Goal: Check status: Check status

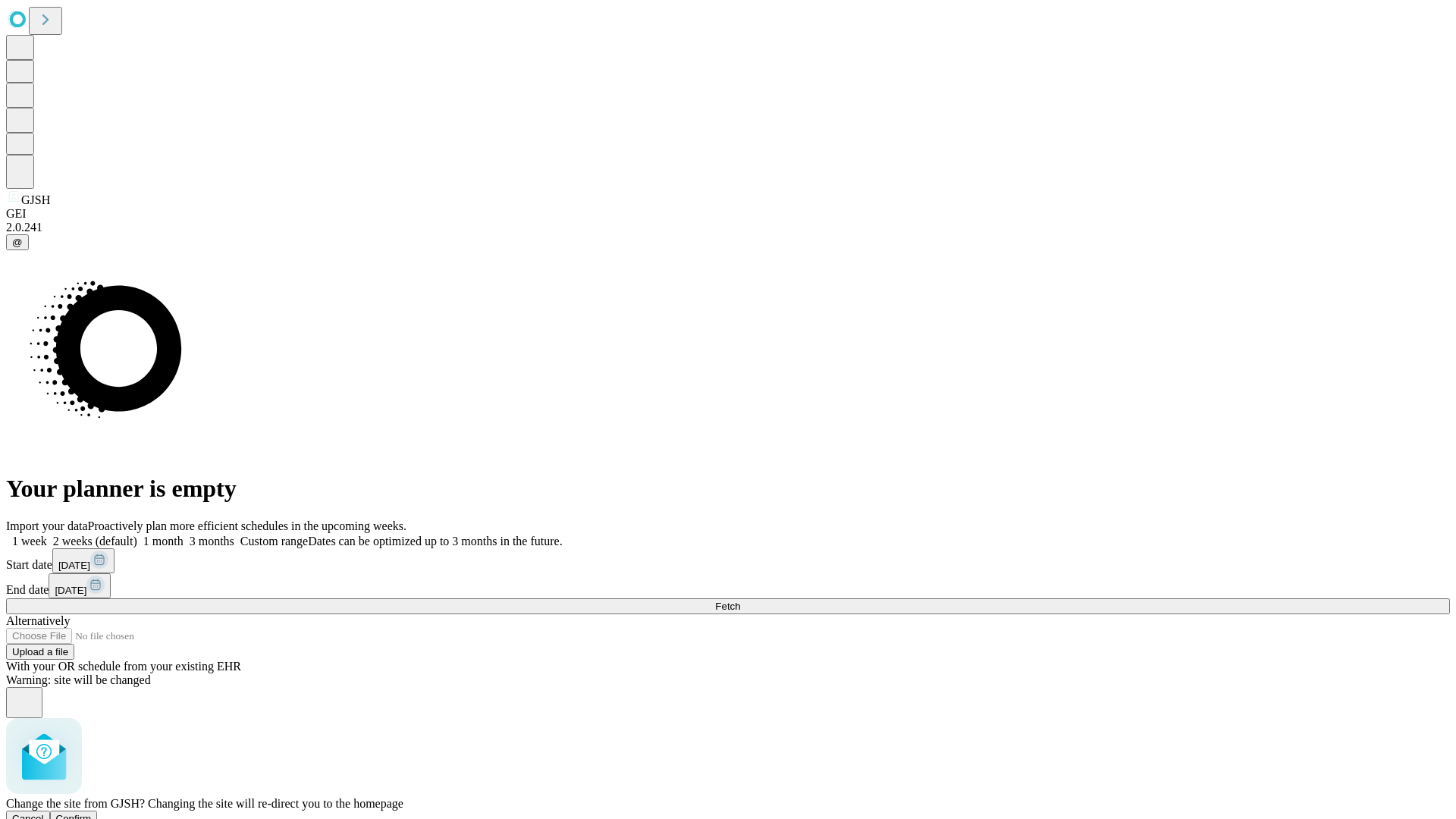
click at [91, 813] on span "Confirm" at bounding box center [74, 818] width 36 height 11
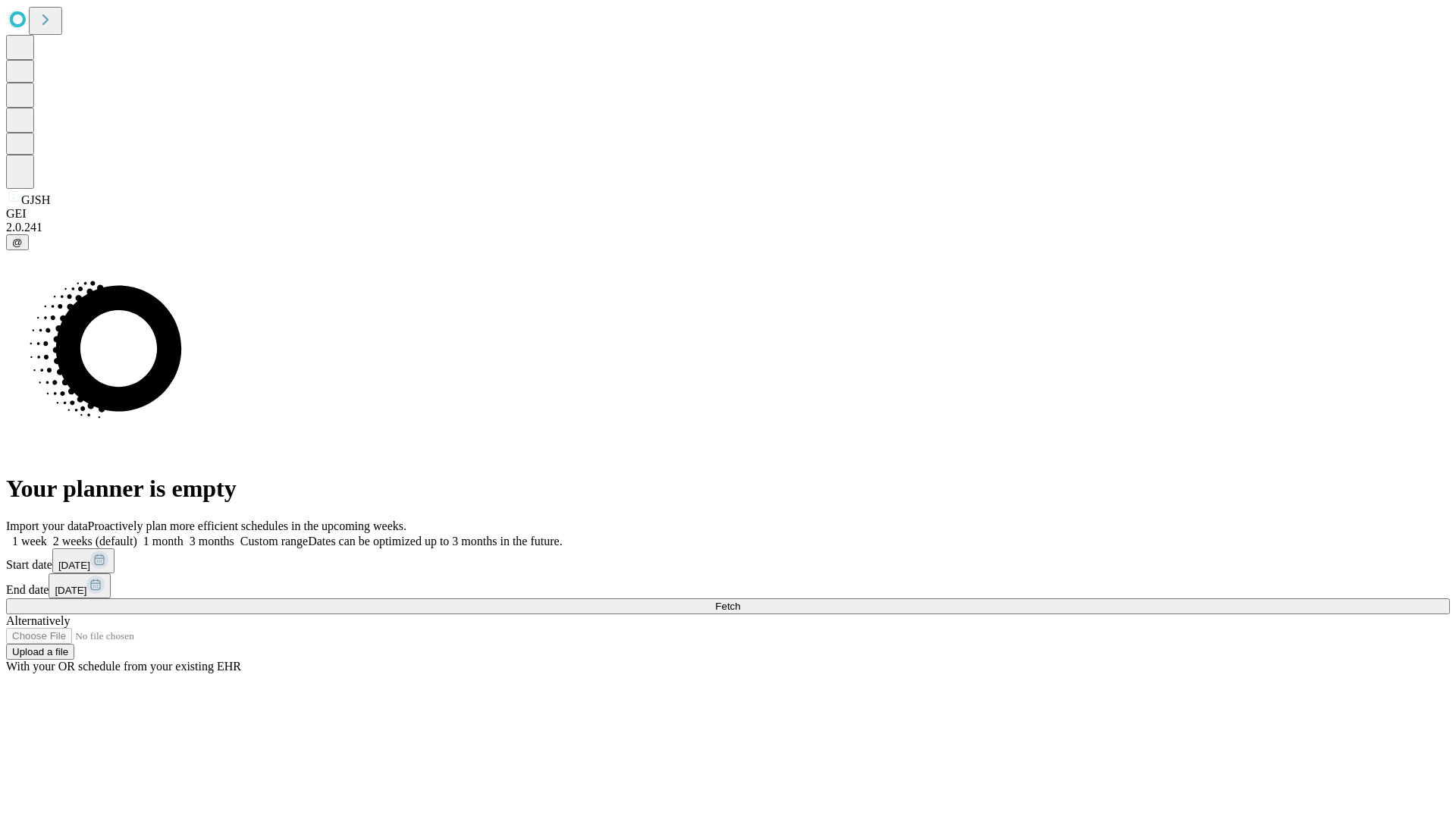
click at [47, 534] on label "1 week" at bounding box center [26, 541] width 41 height 13
click at [740, 600] on span "Fetch" at bounding box center [727, 606] width 25 height 11
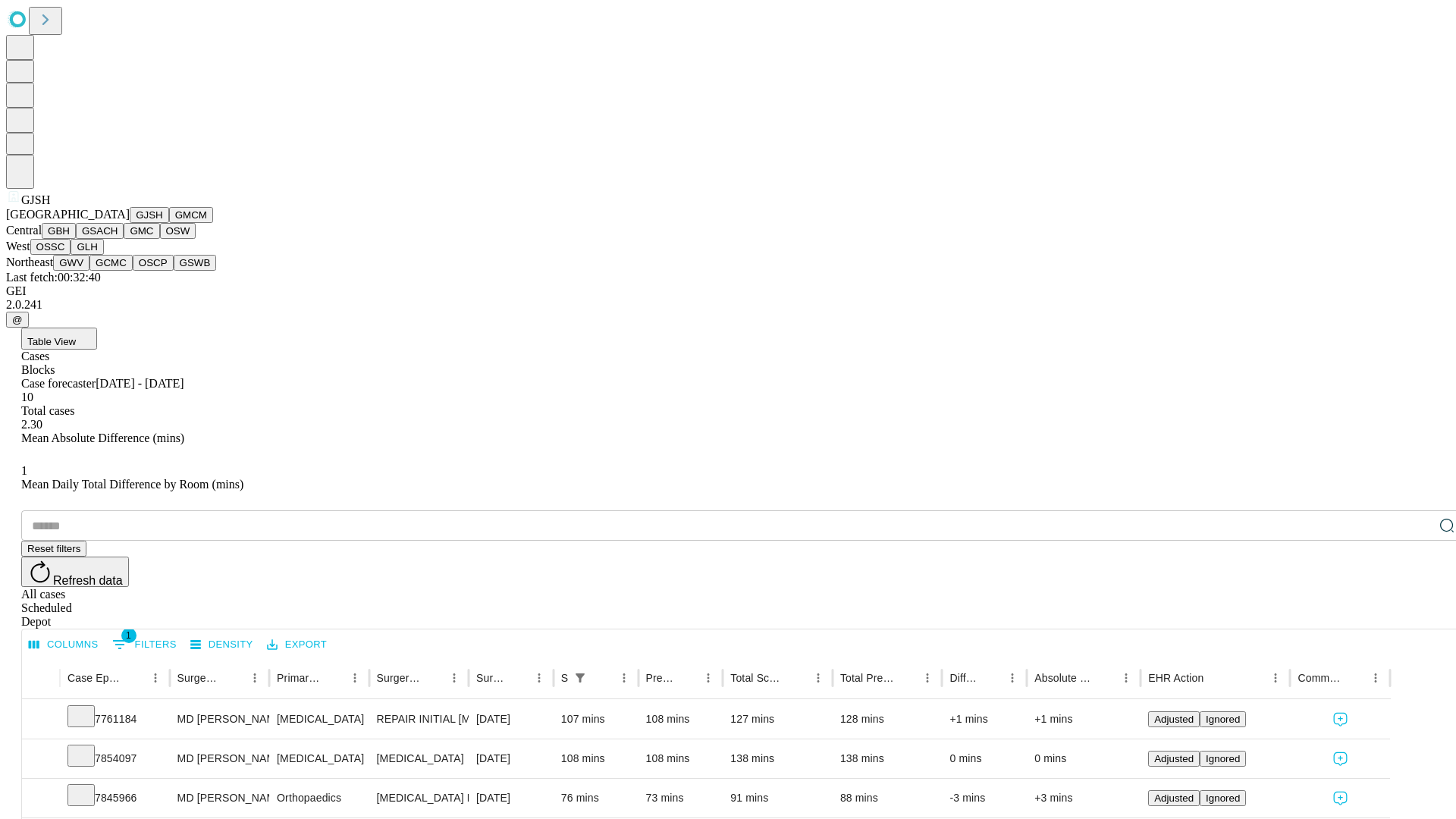
click at [169, 223] on button "GMCM" at bounding box center [191, 215] width 44 height 16
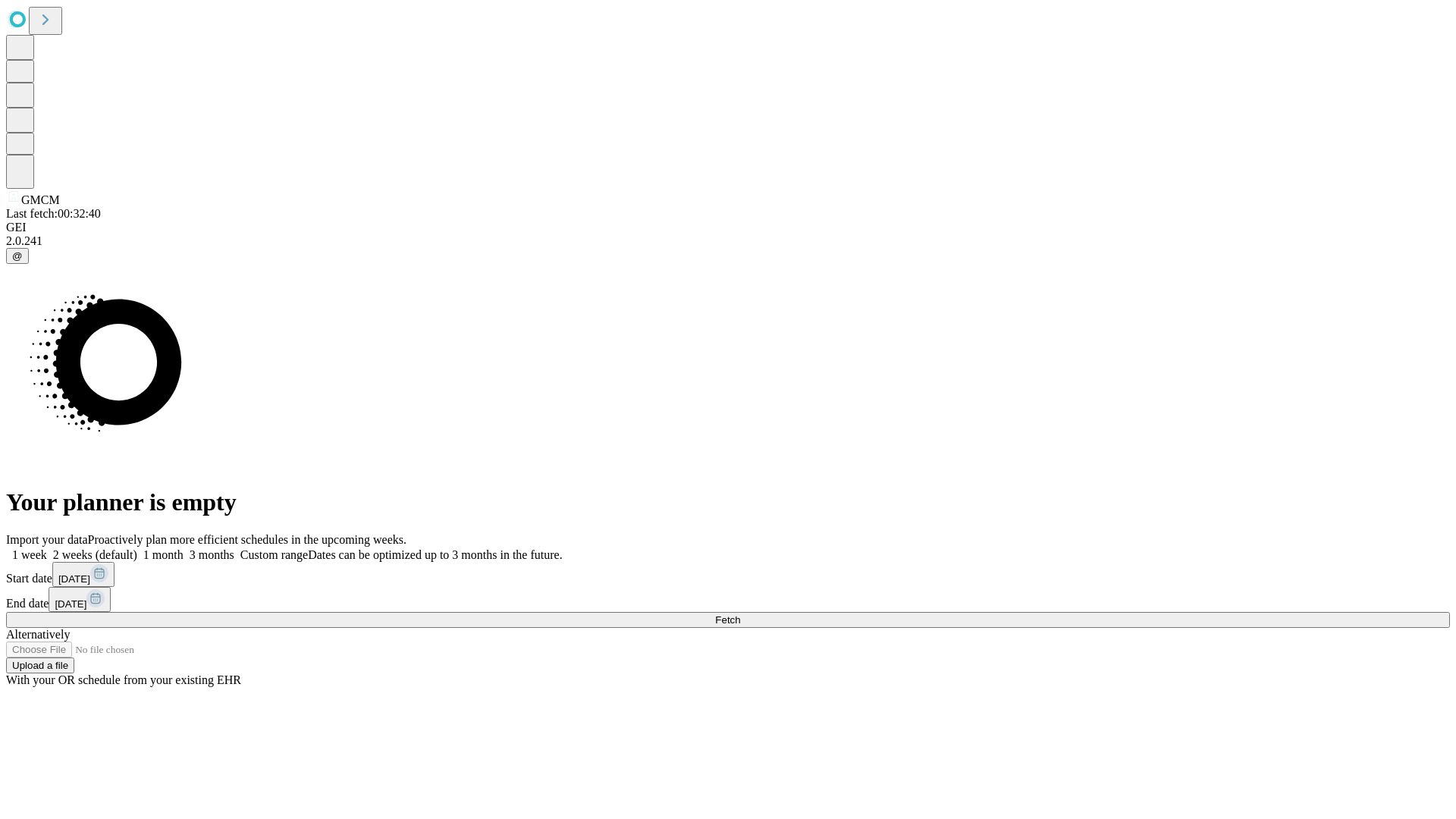
click at [740, 614] on span "Fetch" at bounding box center [727, 619] width 25 height 11
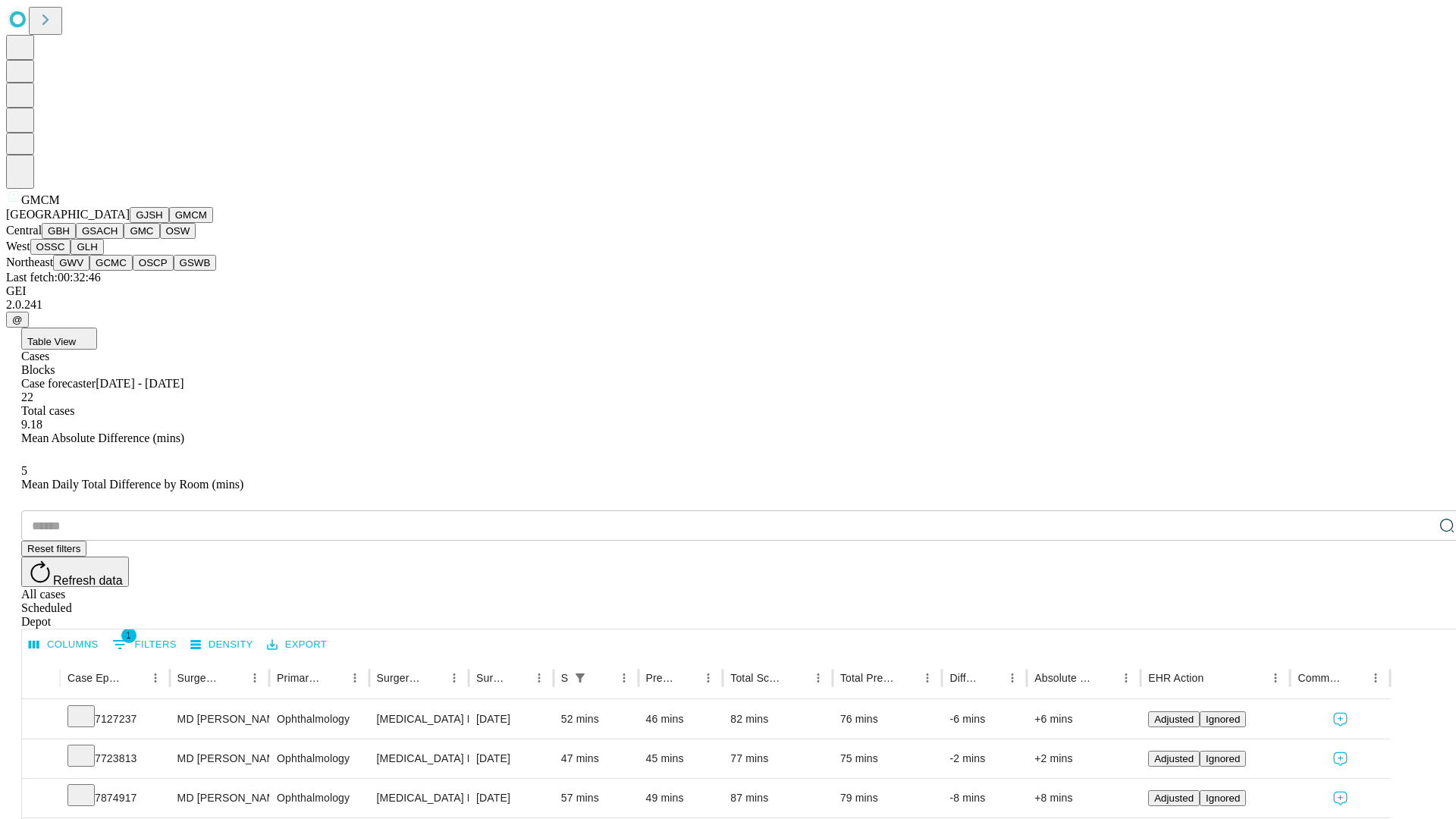
click at [76, 239] on button "GBH" at bounding box center [58, 231] width 34 height 16
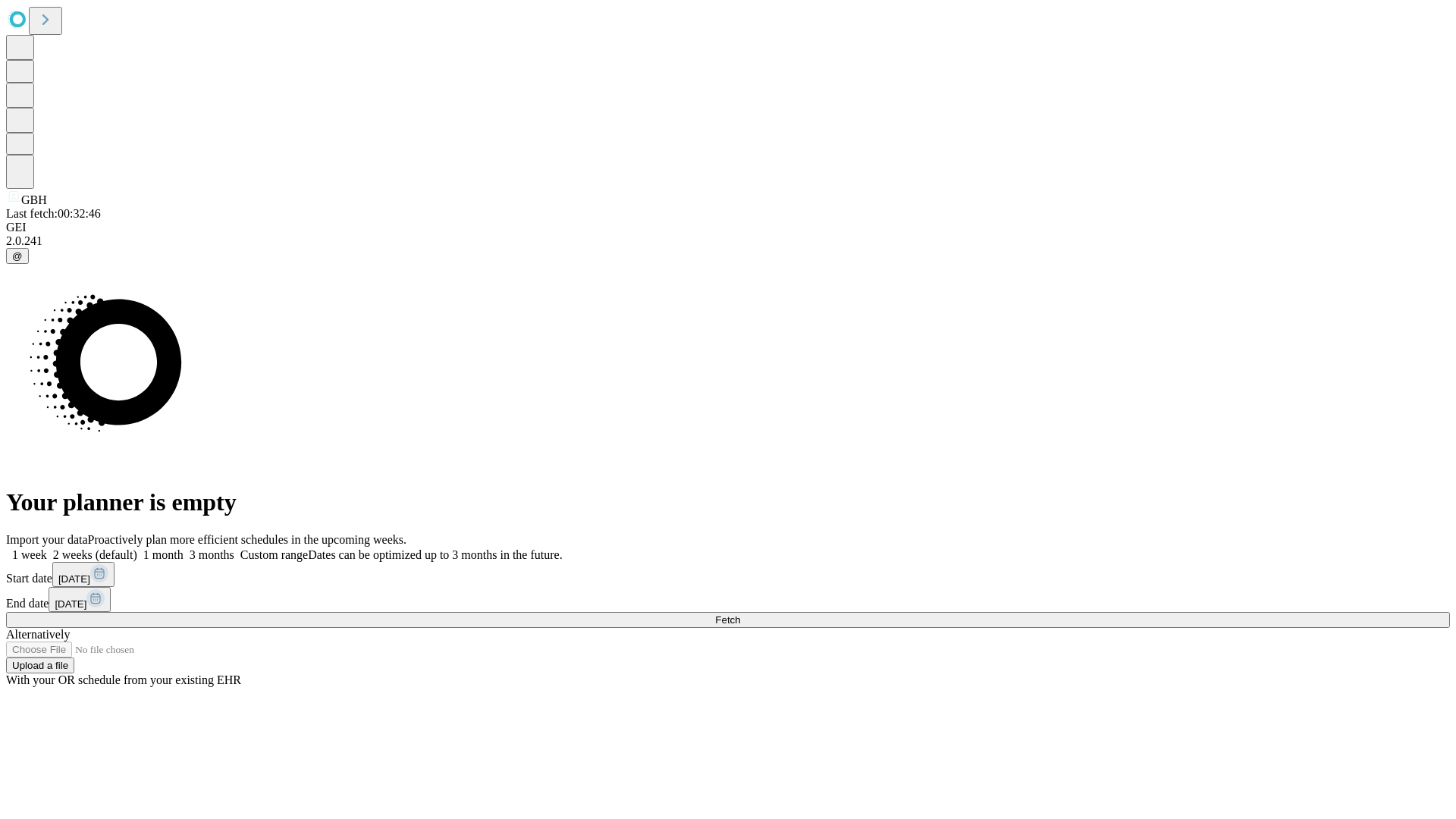
click at [47, 548] on label "1 week" at bounding box center [26, 554] width 41 height 13
click at [740, 614] on span "Fetch" at bounding box center [727, 619] width 25 height 11
click at [47, 548] on label "1 week" at bounding box center [26, 554] width 41 height 13
click at [740, 614] on span "Fetch" at bounding box center [727, 619] width 25 height 11
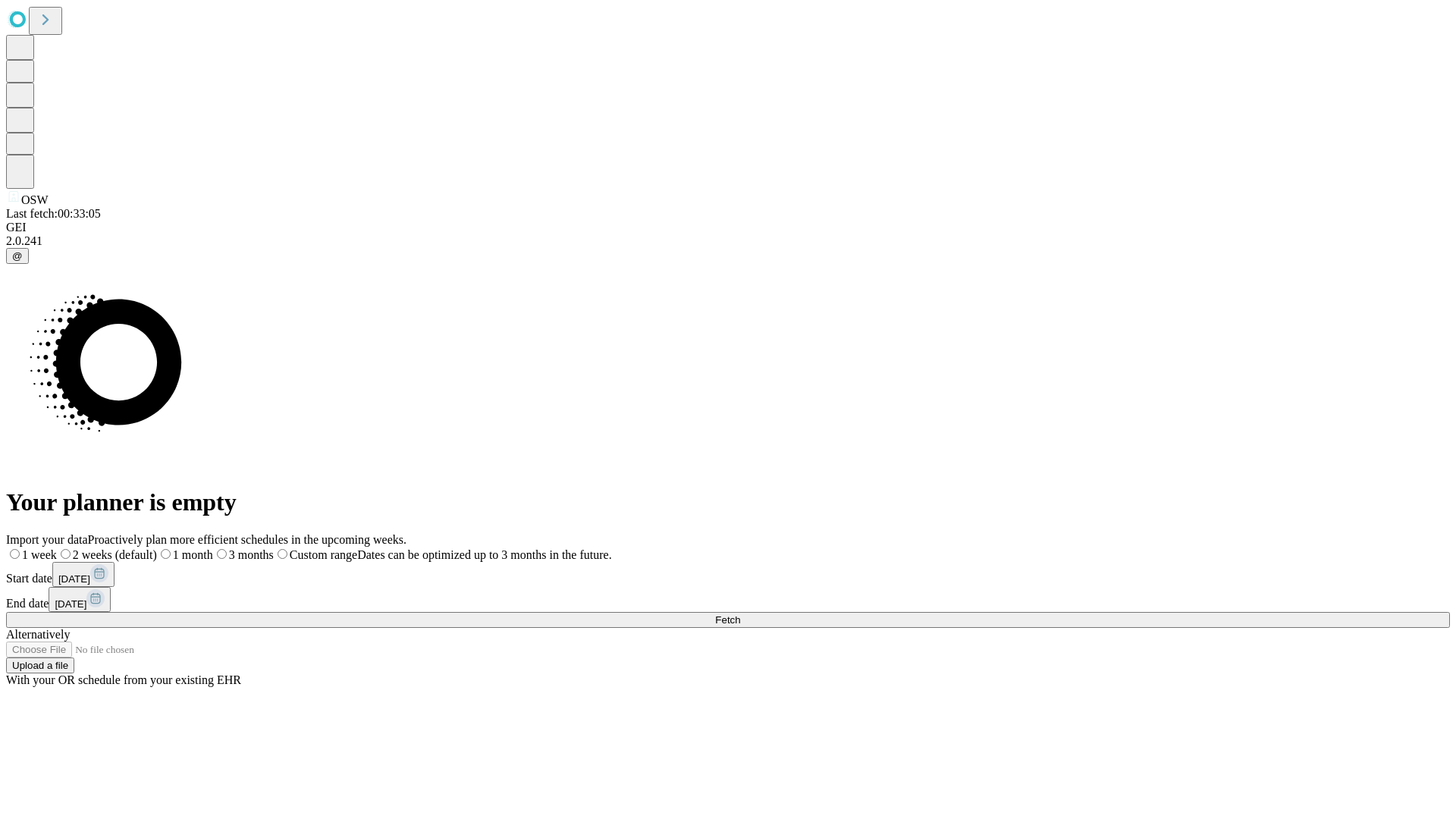
click at [740, 614] on span "Fetch" at bounding box center [727, 619] width 25 height 11
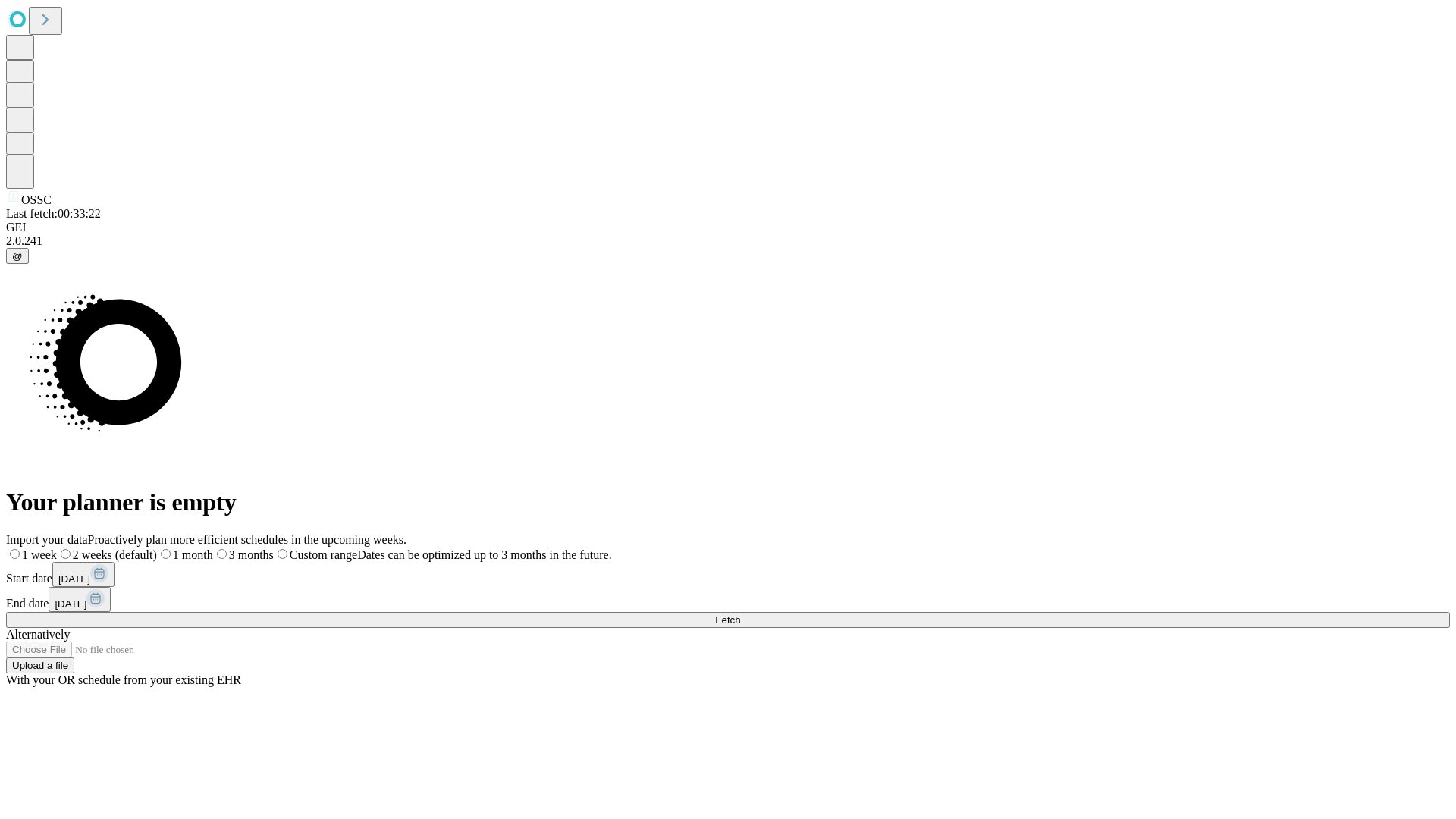
click at [56, 548] on label "1 week" at bounding box center [32, 554] width 51 height 13
click at [740, 614] on span "Fetch" at bounding box center [727, 619] width 25 height 11
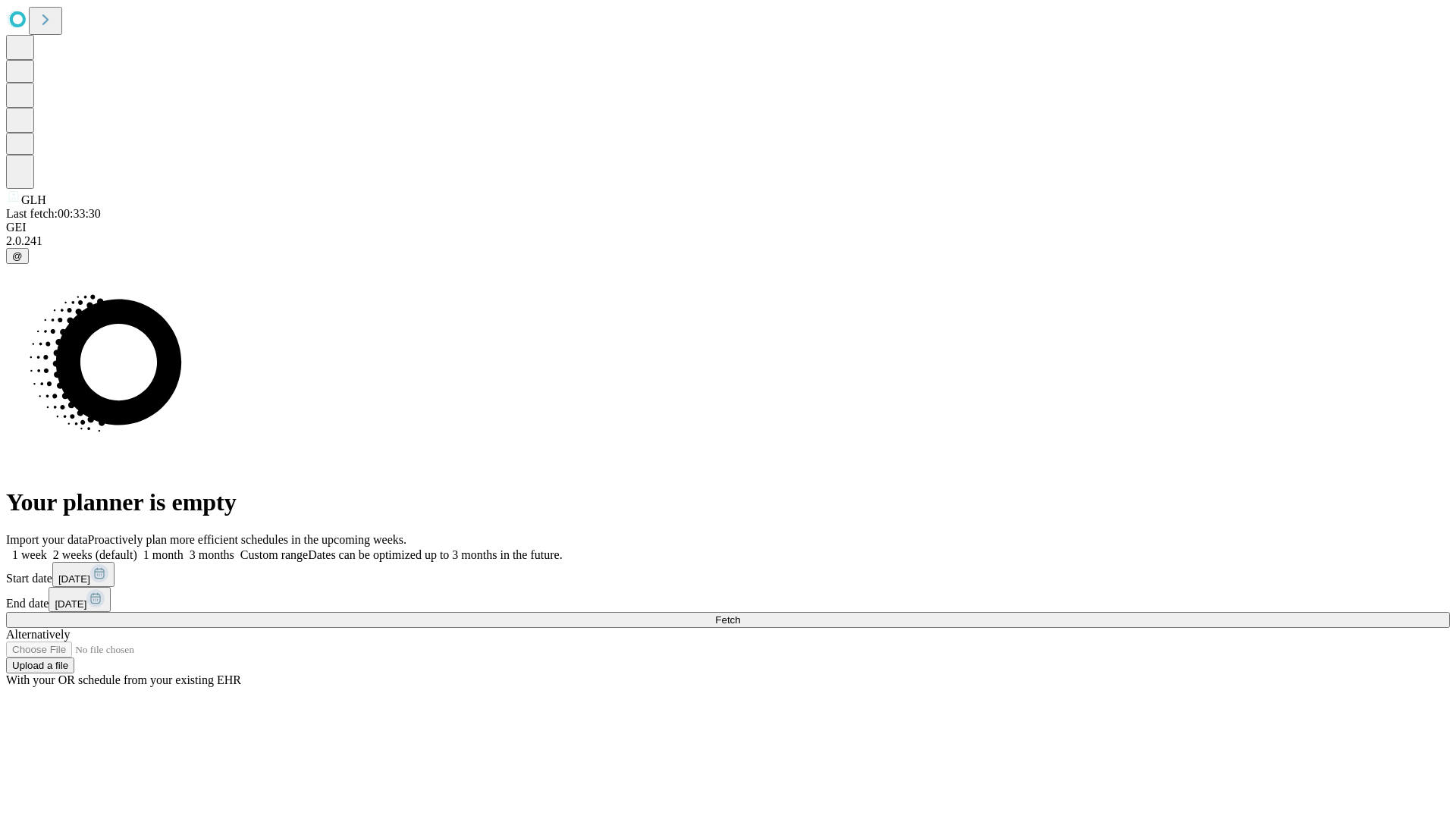
click at [47, 548] on label "1 week" at bounding box center [26, 554] width 41 height 13
click at [740, 614] on span "Fetch" at bounding box center [727, 619] width 25 height 11
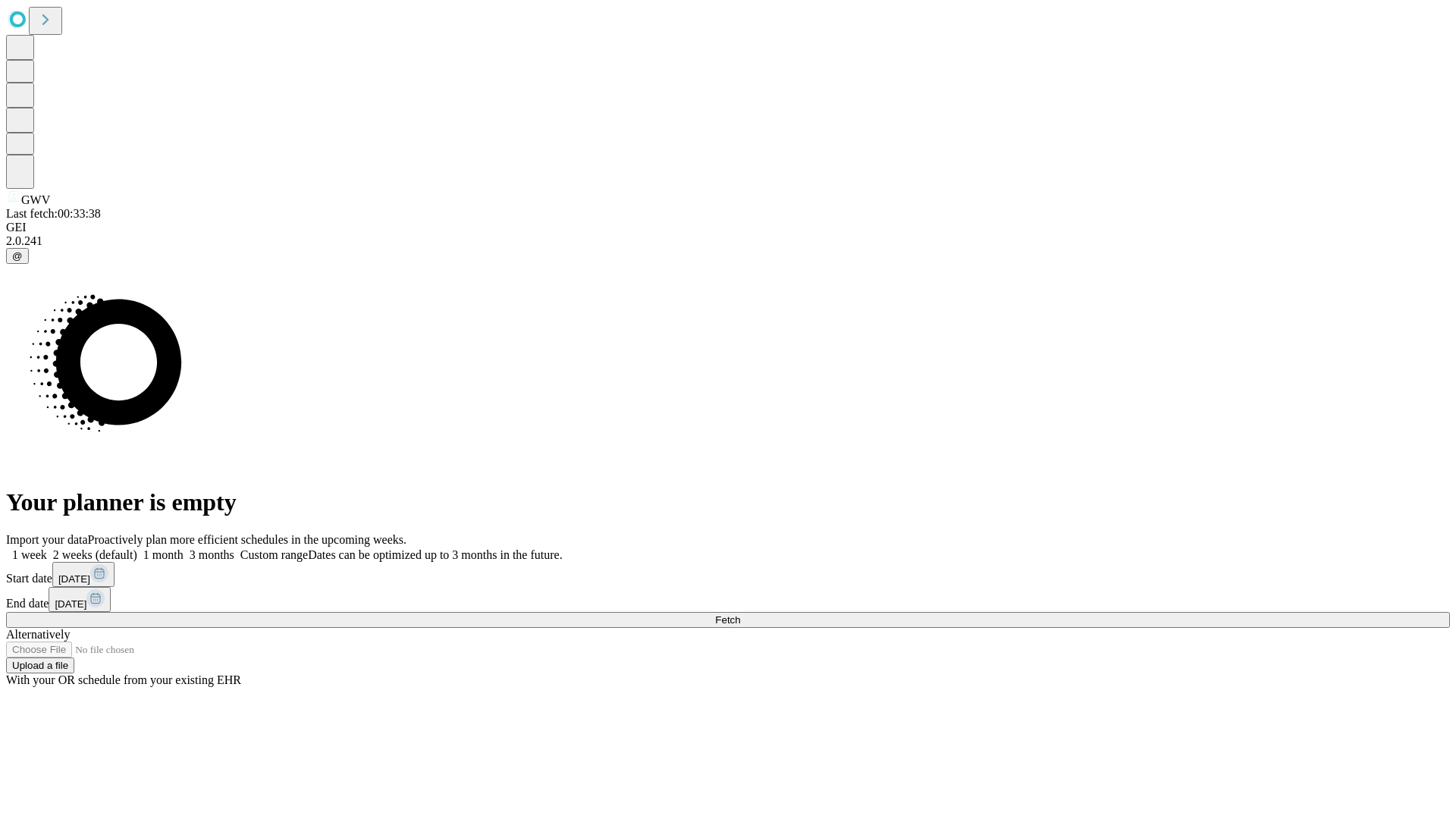
click at [47, 548] on label "1 week" at bounding box center [26, 554] width 41 height 13
click at [740, 614] on span "Fetch" at bounding box center [727, 619] width 25 height 11
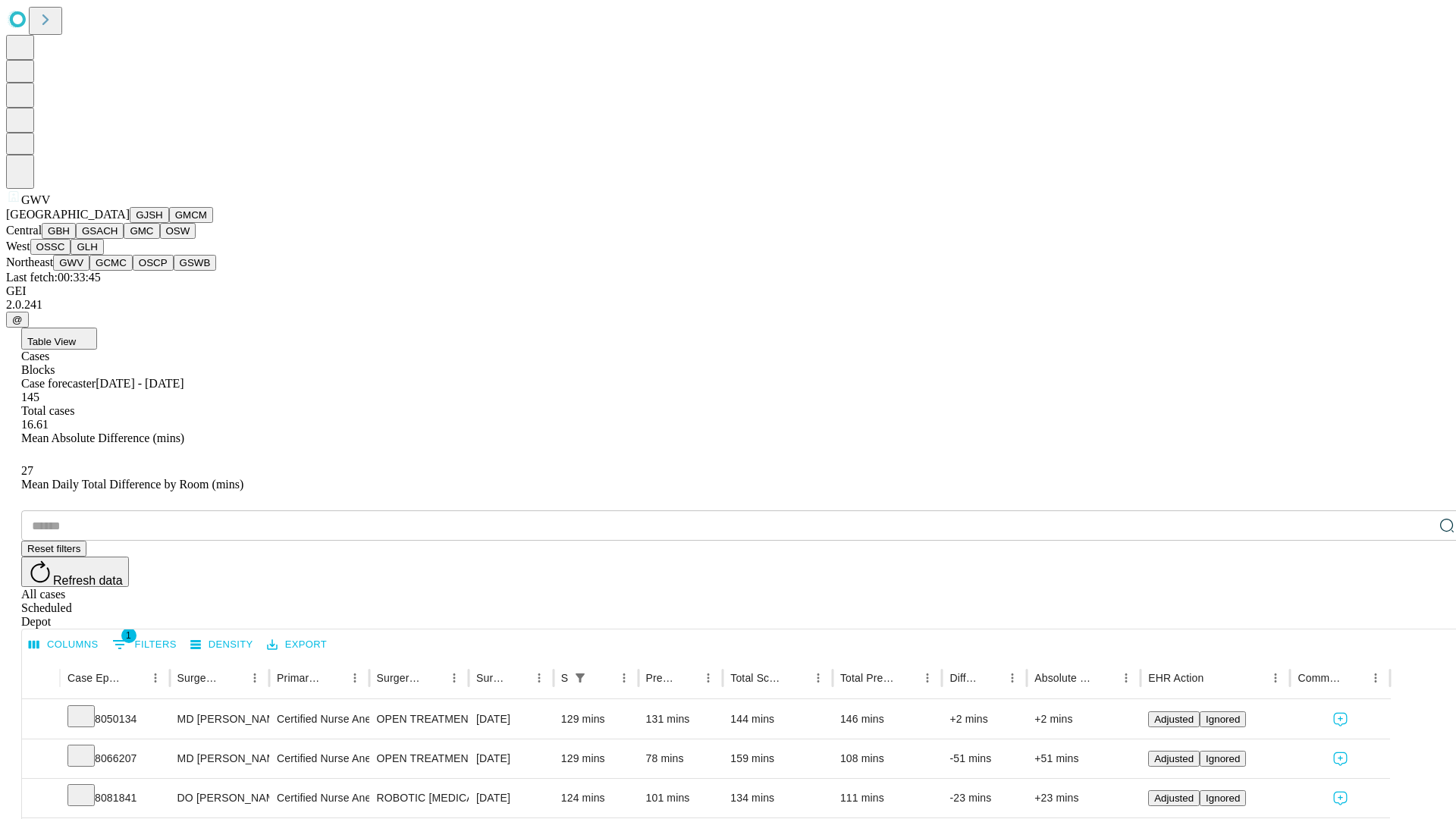
click at [118, 270] on button "GCMC" at bounding box center [111, 262] width 43 height 16
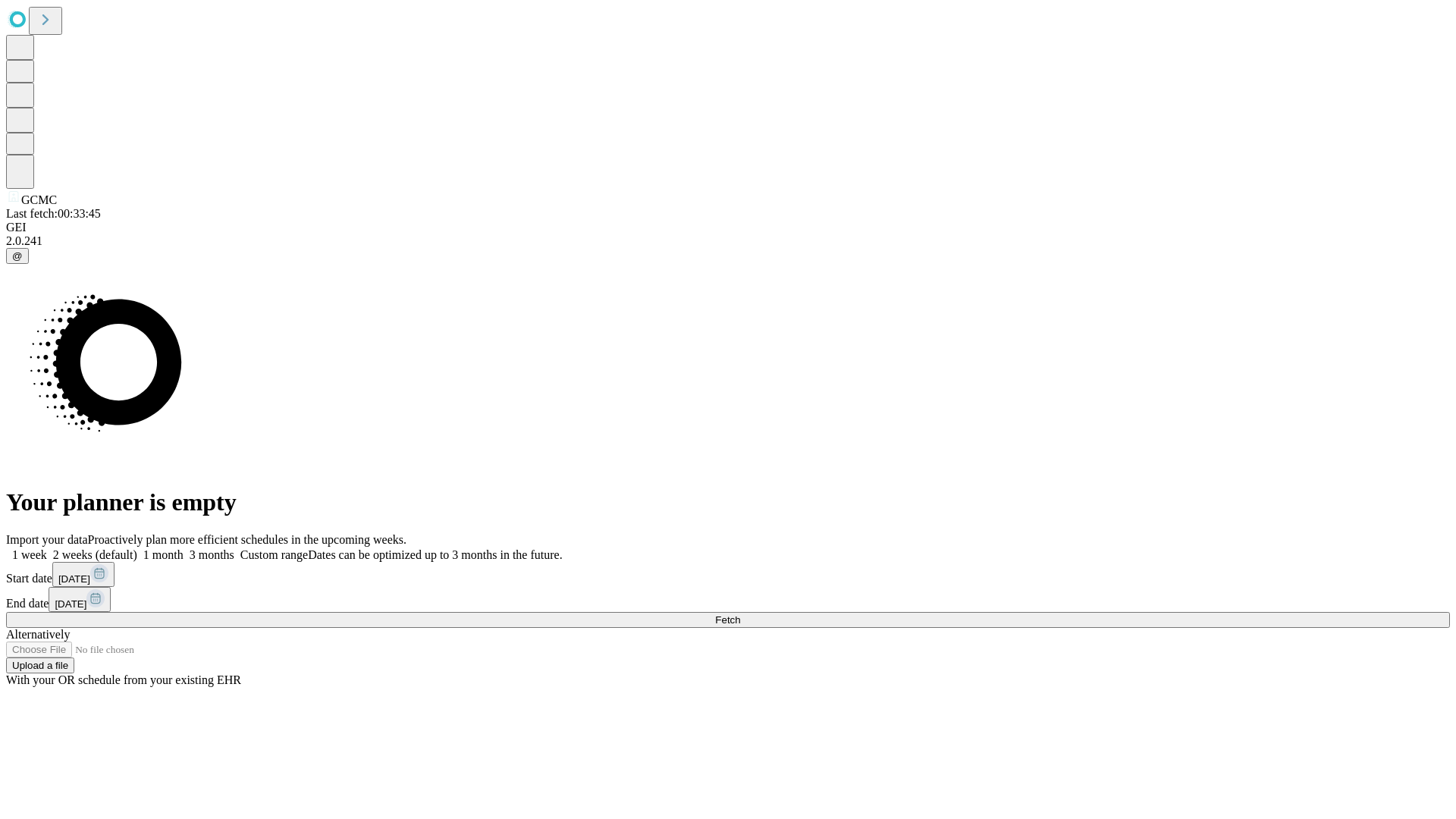
click at [47, 548] on label "1 week" at bounding box center [26, 554] width 41 height 13
click at [740, 614] on span "Fetch" at bounding box center [727, 619] width 25 height 11
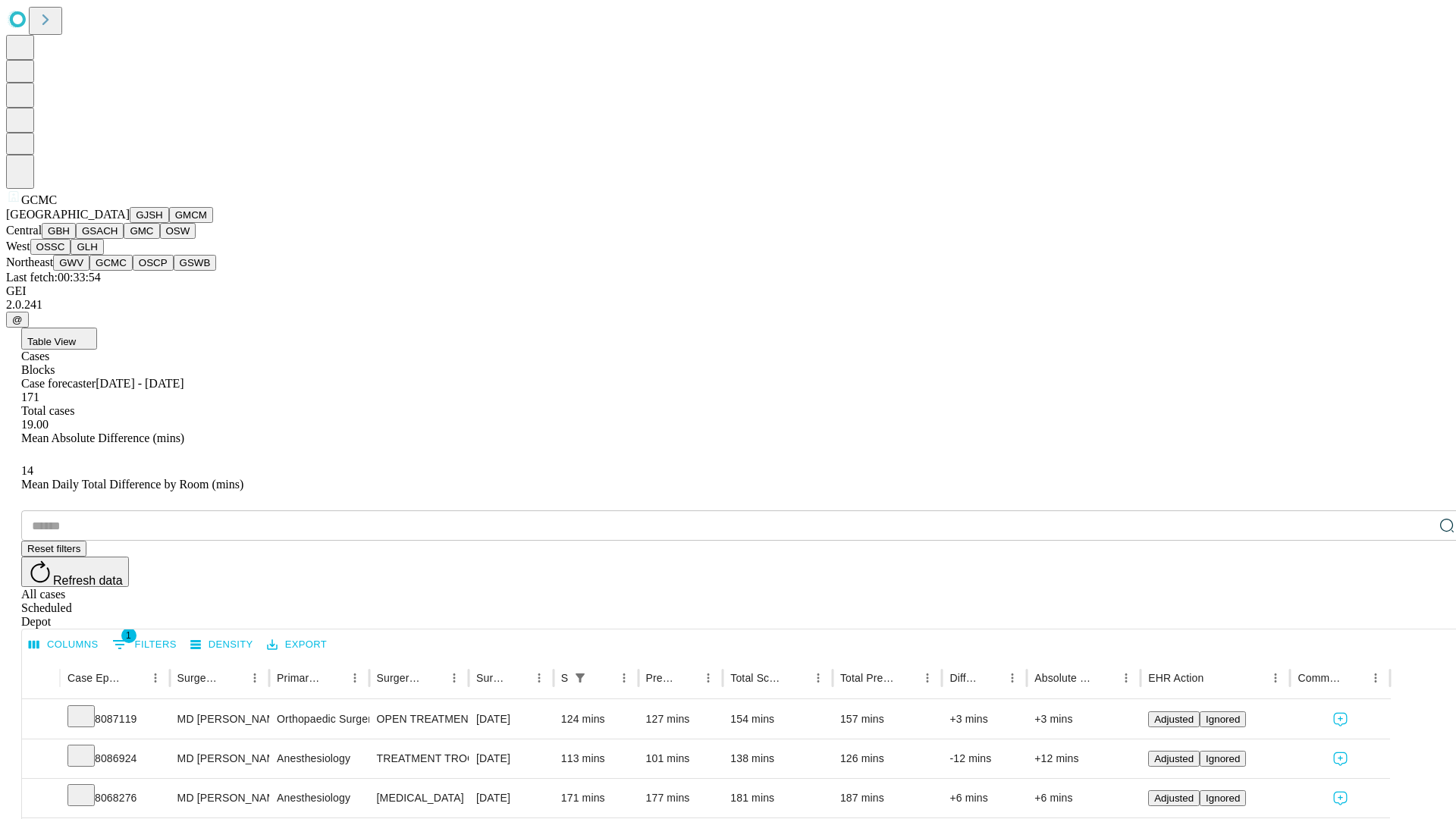
click at [133, 270] on button "OSCP" at bounding box center [153, 262] width 41 height 16
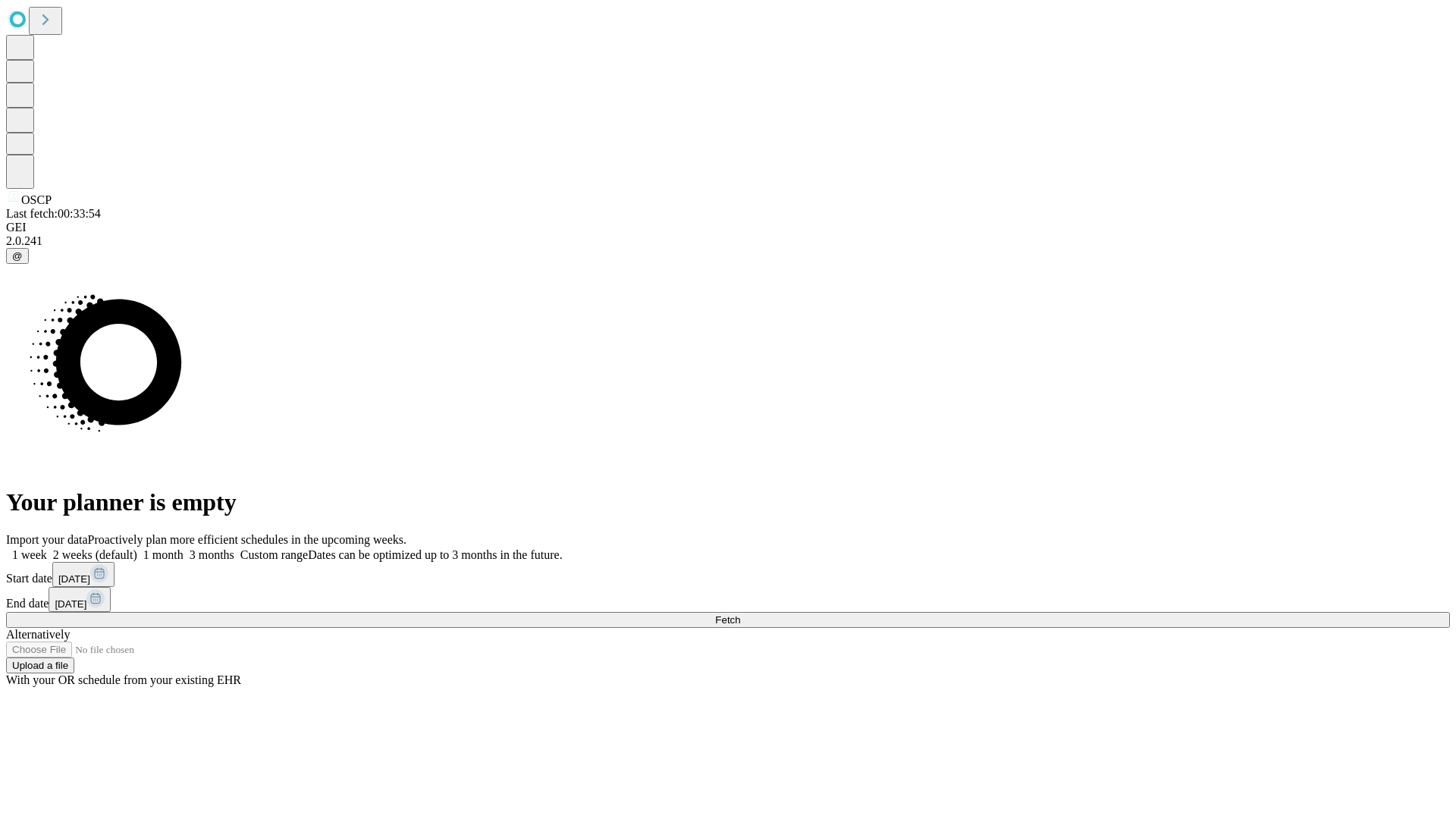
click at [47, 548] on label "1 week" at bounding box center [26, 554] width 41 height 13
click at [740, 614] on span "Fetch" at bounding box center [727, 619] width 25 height 11
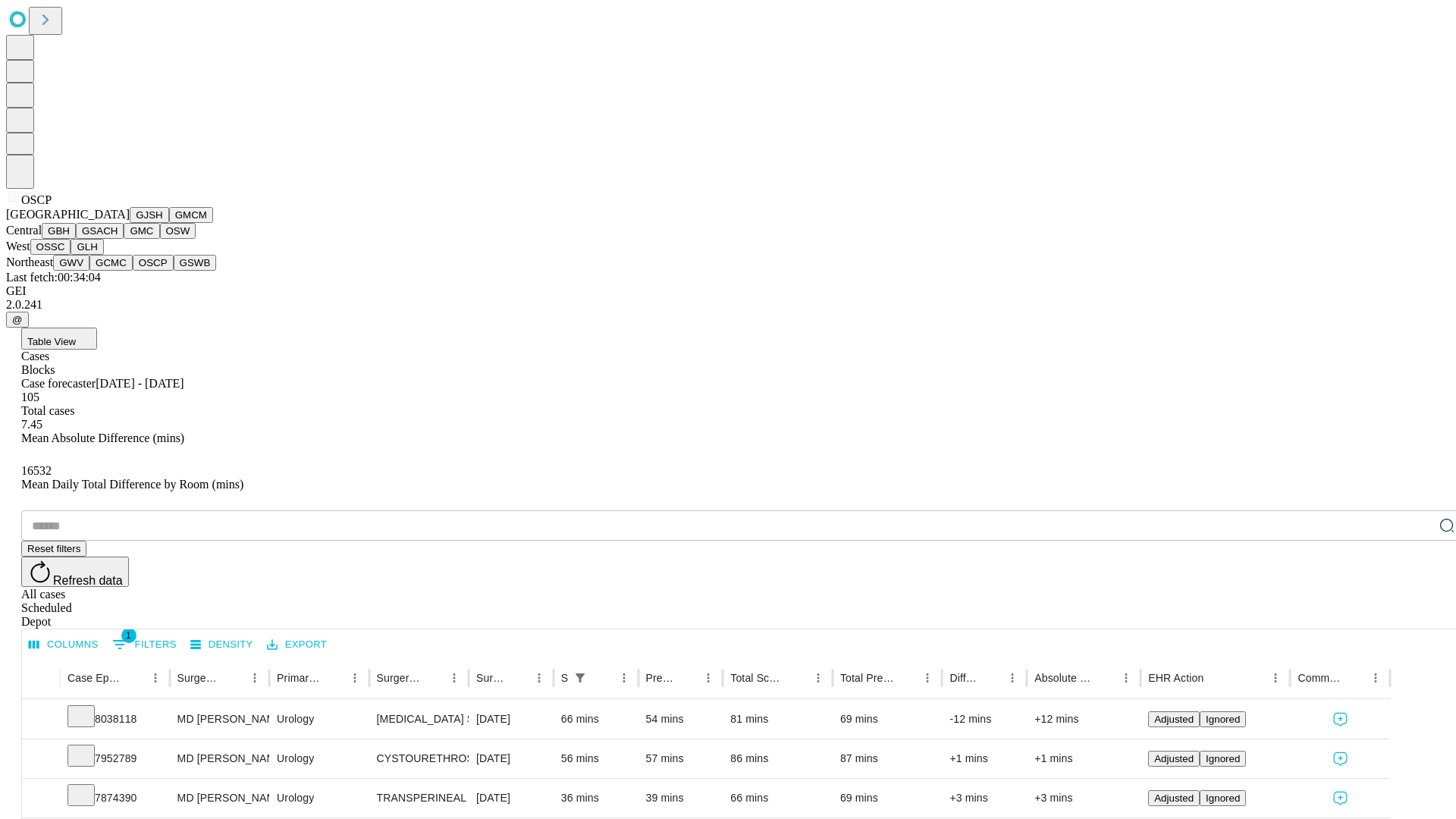
click at [173, 270] on button "GSWB" at bounding box center [195, 262] width 43 height 16
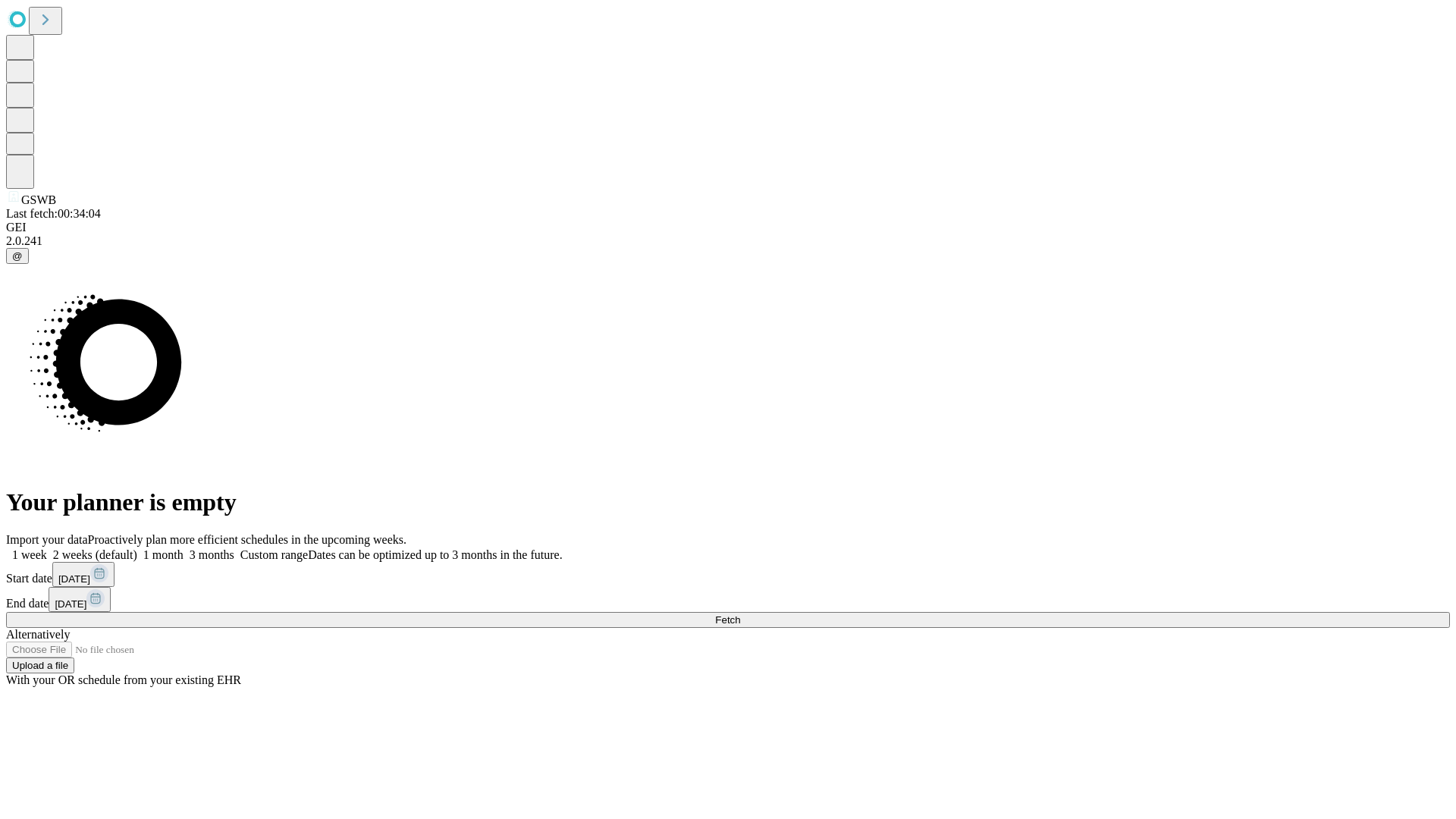
click at [47, 548] on label "1 week" at bounding box center [26, 554] width 41 height 13
click at [740, 614] on span "Fetch" at bounding box center [727, 619] width 25 height 11
